Goal: Information Seeking & Learning: Learn about a topic

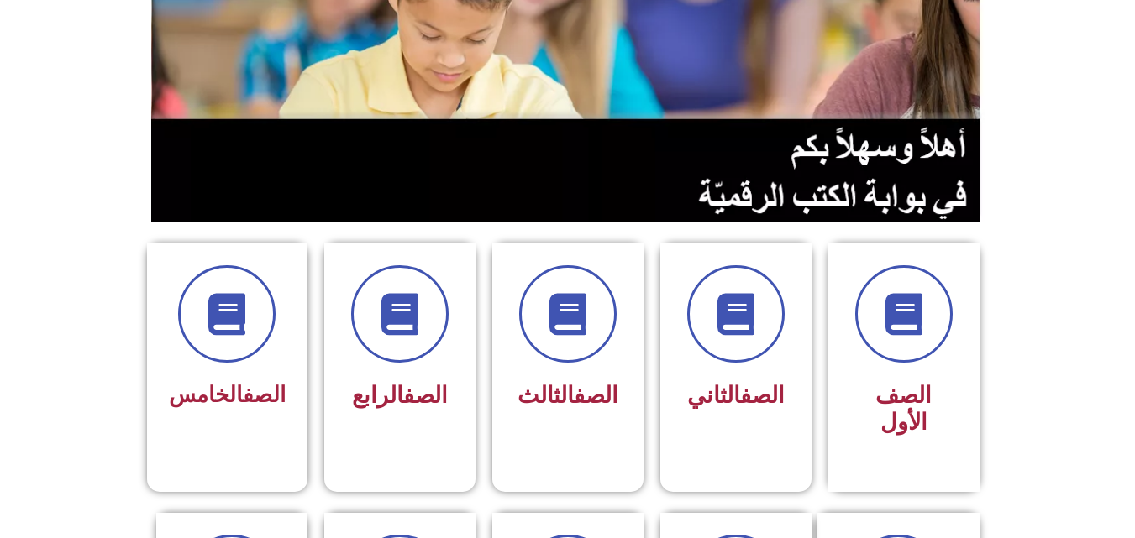
scroll to position [212, 0]
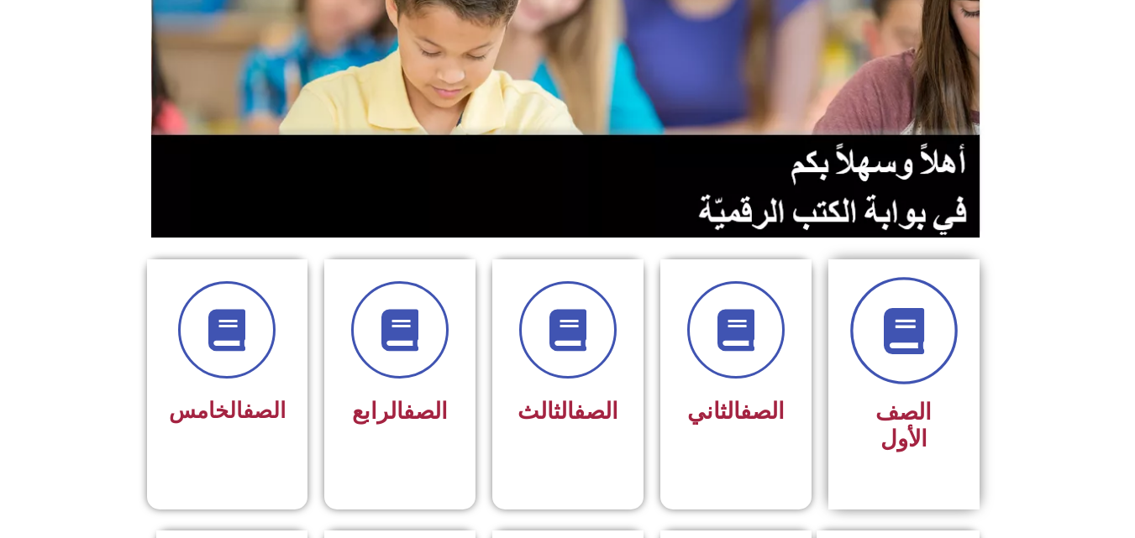
click at [895, 311] on icon at bounding box center [903, 331] width 46 height 46
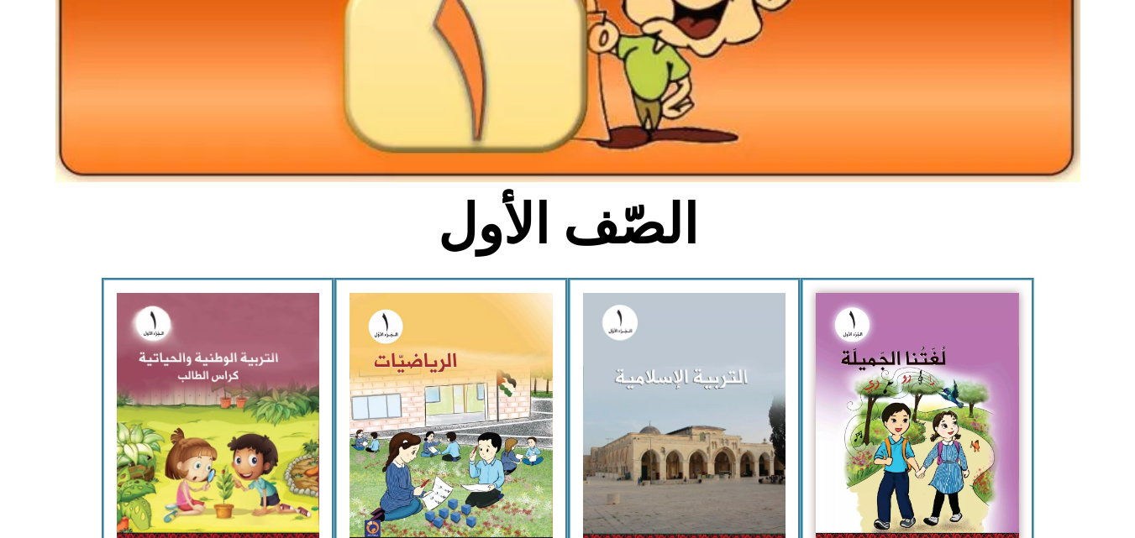
scroll to position [256, 0]
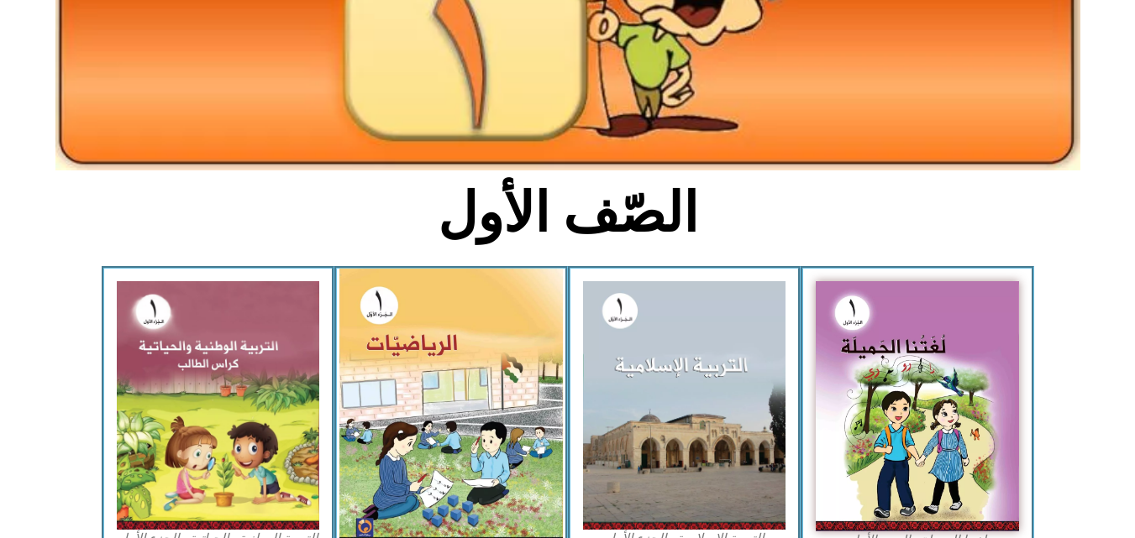
click at [473, 328] on img at bounding box center [450, 409] width 223 height 280
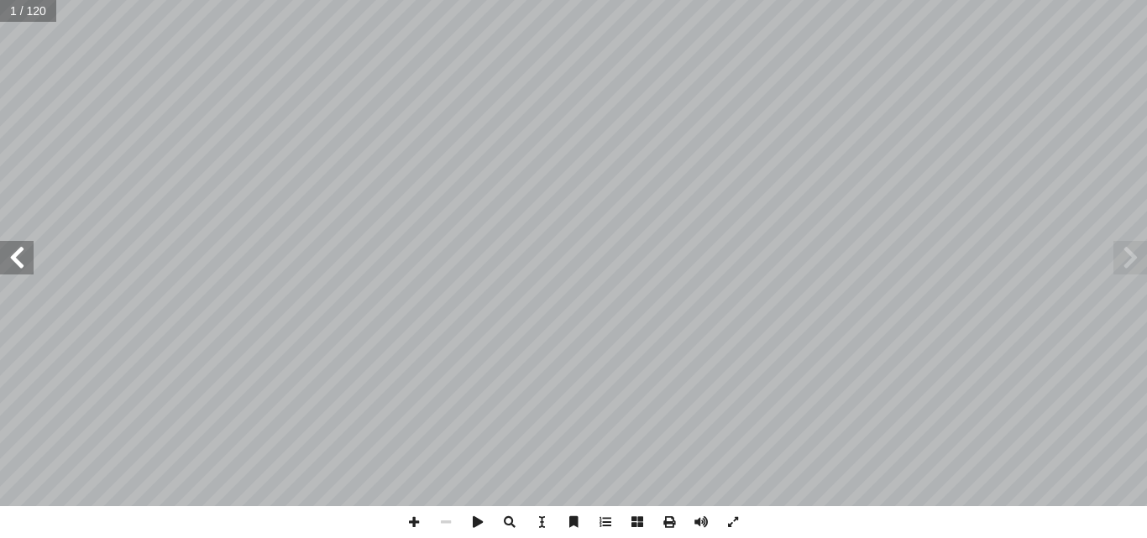
click at [18, 255] on span at bounding box center [17, 258] width 34 height 34
click at [11, 256] on span at bounding box center [17, 258] width 34 height 34
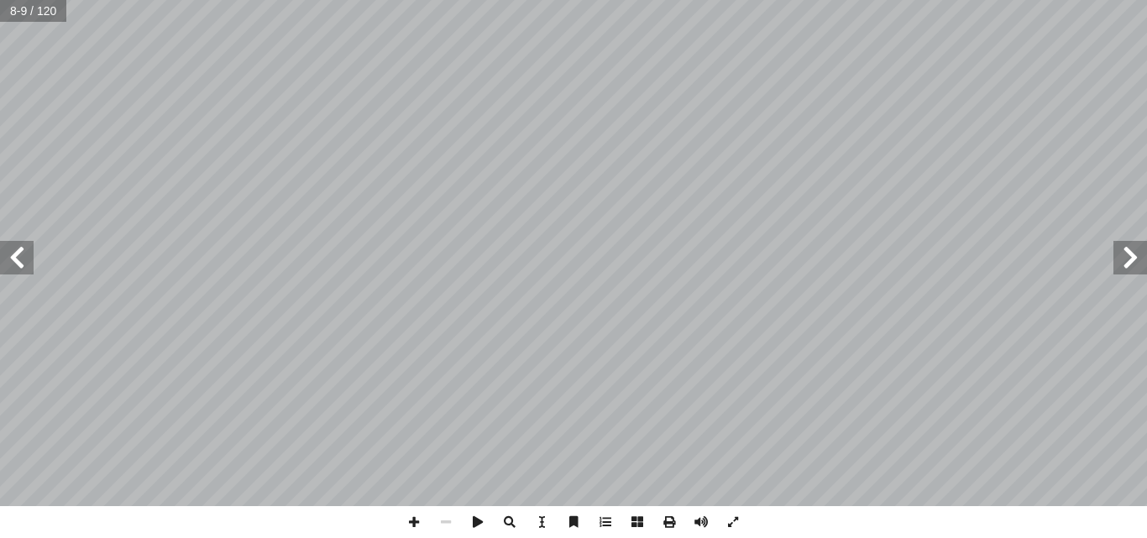
click at [11, 256] on span at bounding box center [17, 258] width 34 height 34
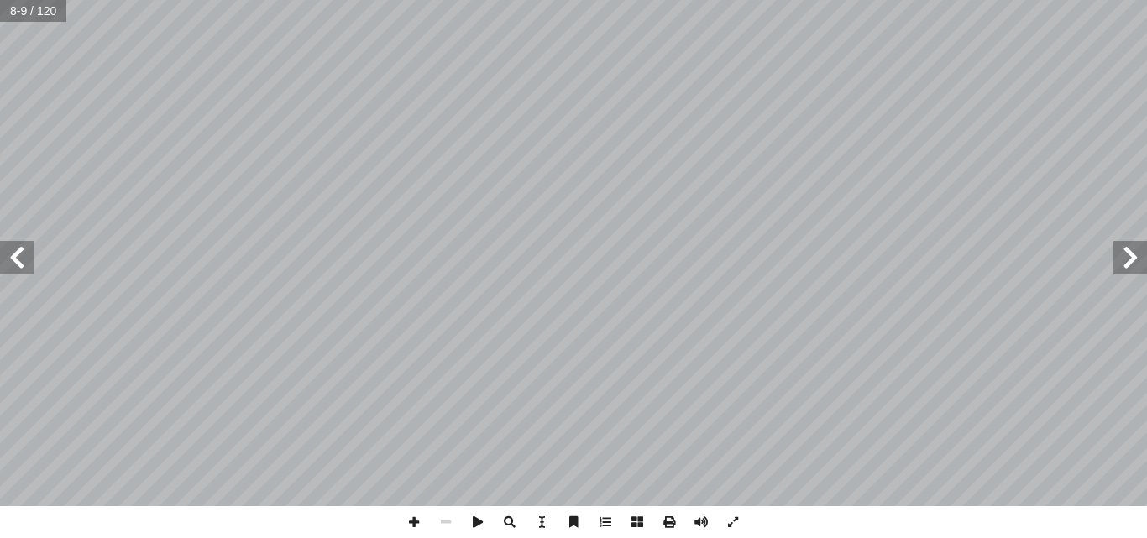
click at [11, 256] on span at bounding box center [17, 258] width 34 height 34
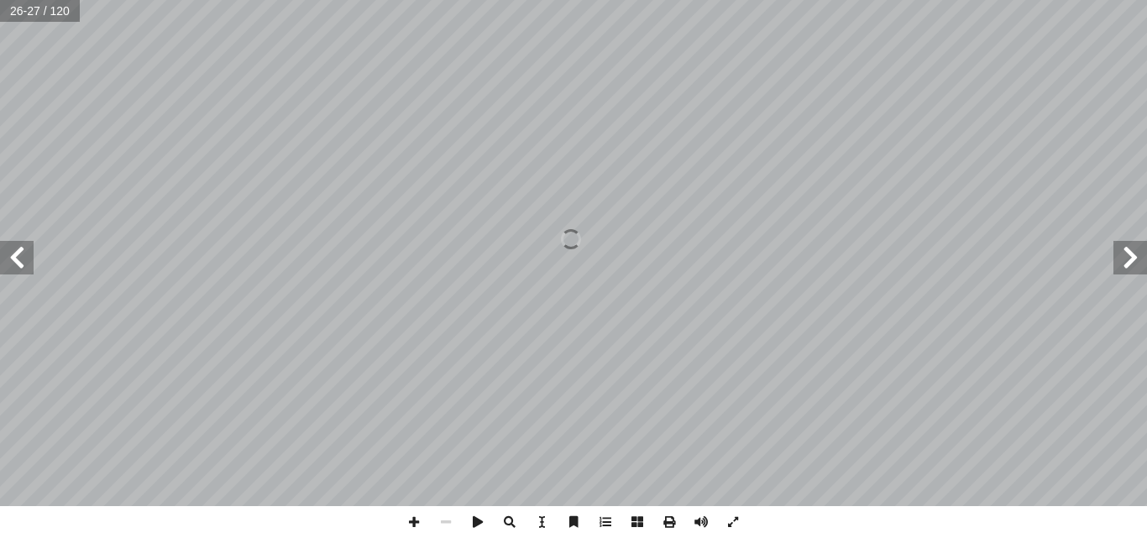
click at [11, 256] on span at bounding box center [17, 258] width 34 height 34
click at [23, 265] on span at bounding box center [17, 258] width 34 height 34
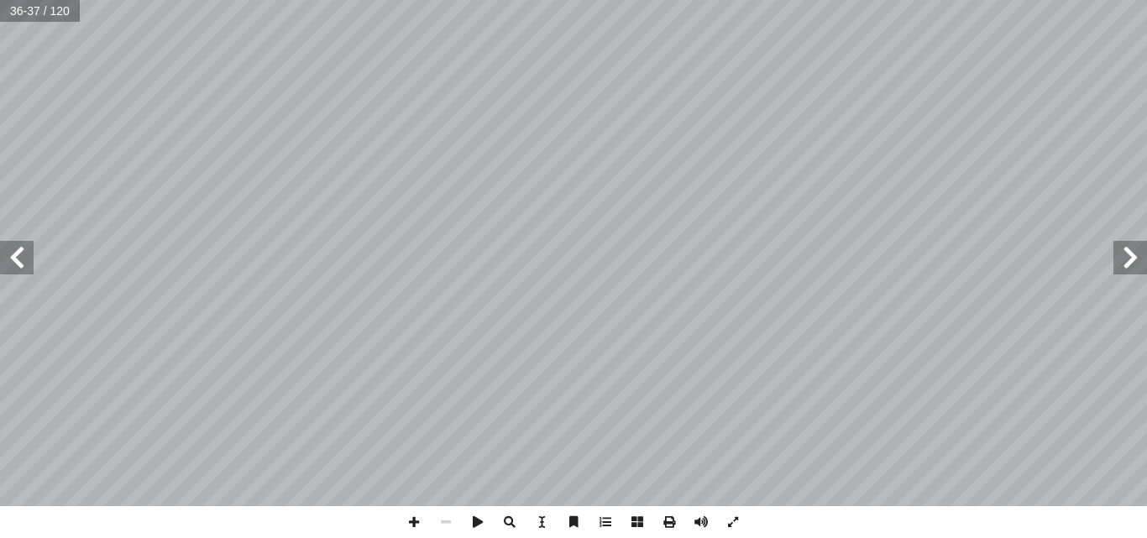
drag, startPoint x: 23, startPoint y: 265, endPoint x: 9, endPoint y: 264, distance: 13.5
click at [9, 264] on span at bounding box center [17, 258] width 34 height 34
click at [11, 255] on span at bounding box center [17, 258] width 34 height 34
drag, startPoint x: 11, startPoint y: 255, endPoint x: 19, endPoint y: 244, distance: 14.5
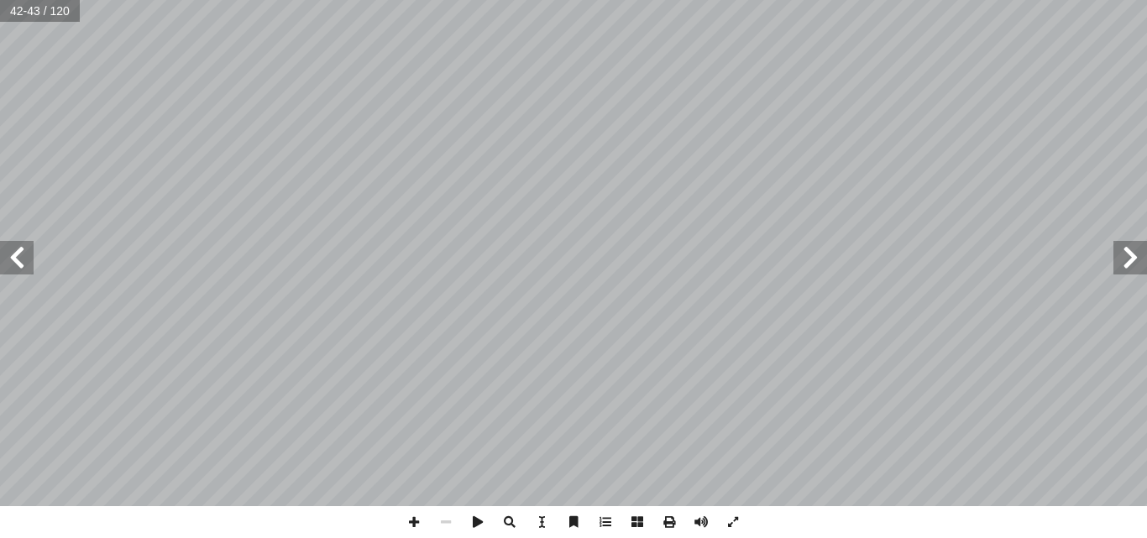
click at [19, 244] on span at bounding box center [17, 258] width 34 height 34
click at [18, 263] on span at bounding box center [17, 258] width 34 height 34
